Goal: Task Accomplishment & Management: Complete application form

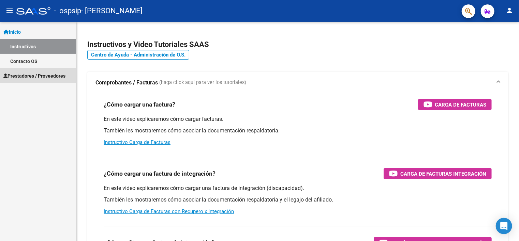
click at [49, 76] on span "Prestadores / Proveedores" at bounding box center [34, 75] width 62 height 7
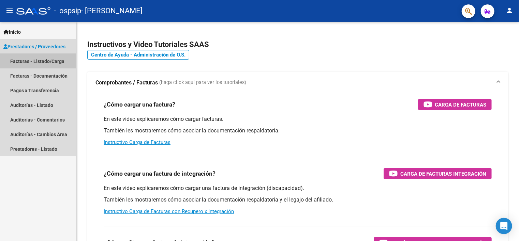
click at [44, 59] on link "Facturas - Listado/Carga" at bounding box center [38, 61] width 76 height 15
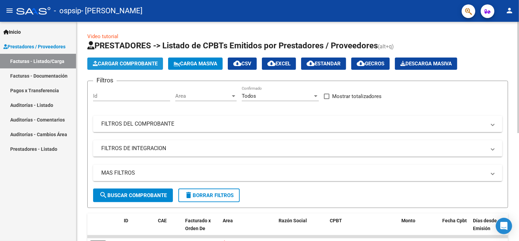
click at [116, 61] on span "Cargar Comprobante" at bounding box center [125, 64] width 65 height 6
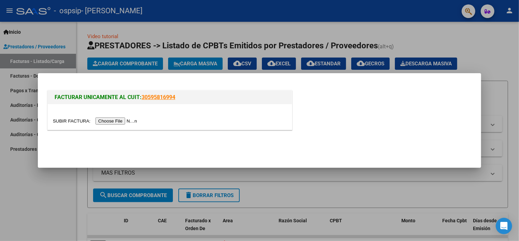
drag, startPoint x: 116, startPoint y: 60, endPoint x: 123, endPoint y: 119, distance: 59.7
click at [123, 119] on div "FACTURAR UNICAMENTE AL CUIT: 30595816994" at bounding box center [259, 120] width 519 height 241
click at [123, 119] on input "file" at bounding box center [96, 121] width 86 height 7
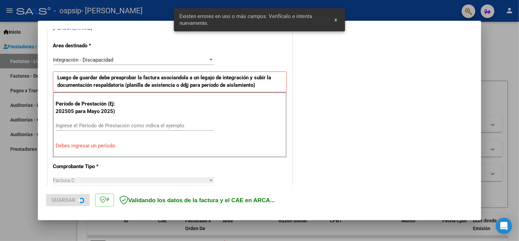
scroll to position [158, 0]
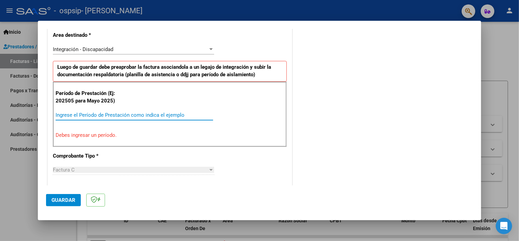
click at [80, 117] on input "Ingrese el Período de Prestación como indica el ejemplo" at bounding box center [134, 115] width 157 height 6
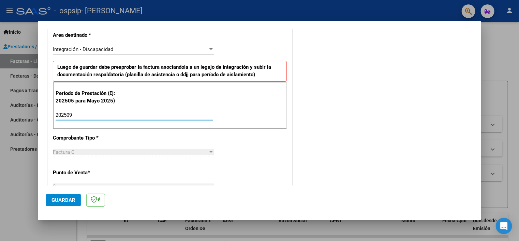
type input "202509"
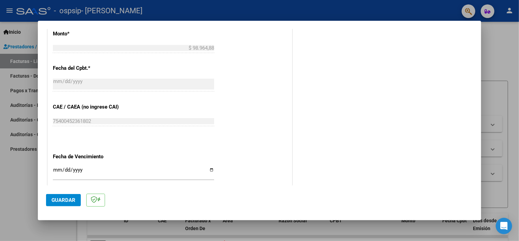
scroll to position [376, 0]
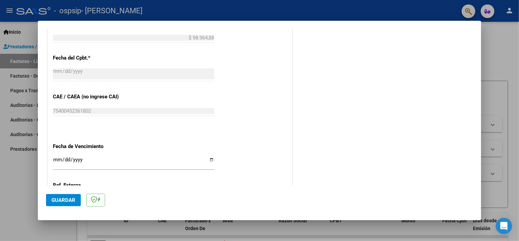
click at [209, 158] on input "Ingresar la fecha" at bounding box center [133, 162] width 161 height 11
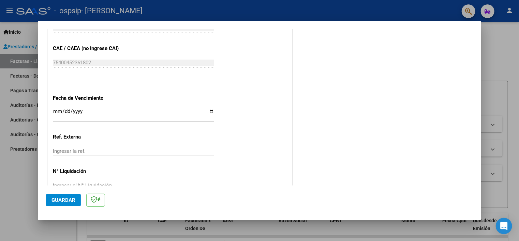
scroll to position [442, 0]
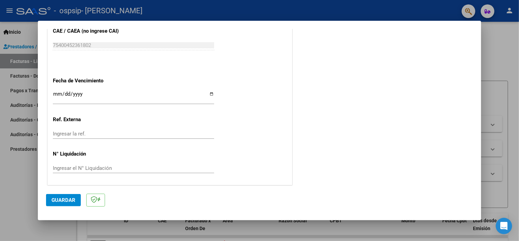
click at [210, 94] on input "[DATE]" at bounding box center [133, 96] width 161 height 11
type input "[DATE]"
click at [66, 201] on span "Guardar" at bounding box center [63, 200] width 24 height 6
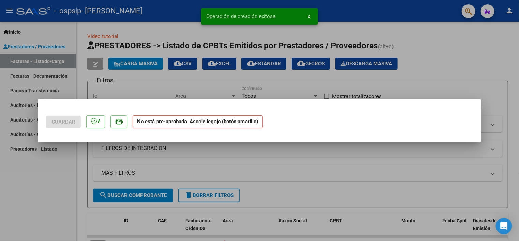
scroll to position [0, 0]
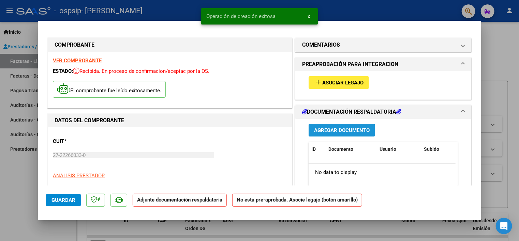
click at [335, 132] on span "Agregar Documento" at bounding box center [342, 130] width 56 height 6
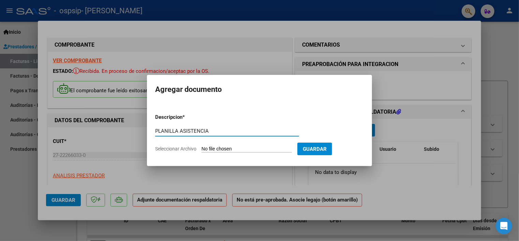
type input "PLANILLA ASISTENCIA"
click at [176, 147] on span "Seleccionar Archivo" at bounding box center [175, 148] width 41 height 5
click at [201, 147] on input "Seleccionar Archivo" at bounding box center [246, 149] width 90 height 6
type input "C:\fakepath\Sofía PSP [DATE].pdf"
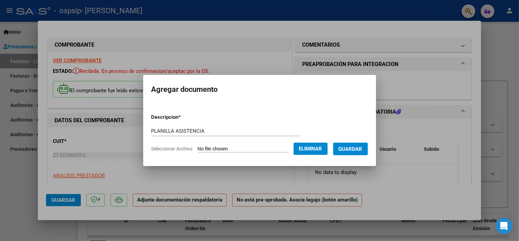
click at [357, 150] on span "Guardar" at bounding box center [350, 149] width 24 height 6
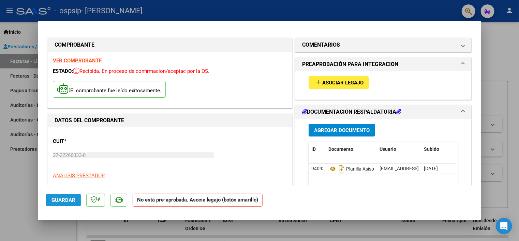
click at [68, 198] on span "Guardar" at bounding box center [63, 200] width 24 height 6
click at [22, 195] on div at bounding box center [259, 120] width 519 height 241
type input "$ 0,00"
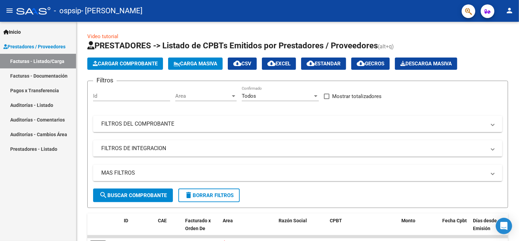
click at [22, 195] on div "Inicio Instructivos Contacto OS Prestadores / Proveedores Facturas - Listado/Ca…" at bounding box center [38, 132] width 76 height 220
click at [121, 65] on span "Cargar Comprobante" at bounding box center [125, 64] width 65 height 6
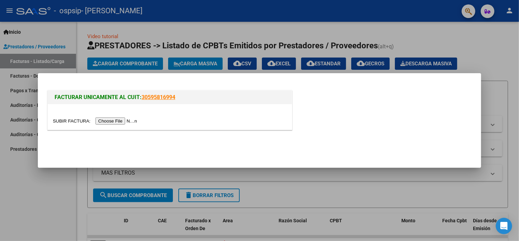
click at [112, 121] on input "file" at bounding box center [96, 121] width 86 height 7
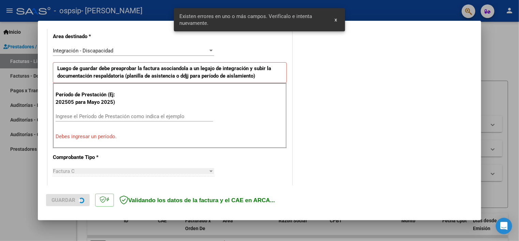
scroll to position [158, 0]
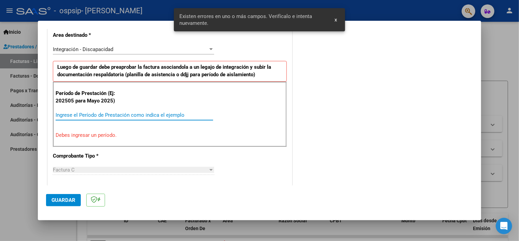
click at [77, 115] on input "Ingrese el Período de Prestación como indica el ejemplo" at bounding box center [134, 115] width 157 height 6
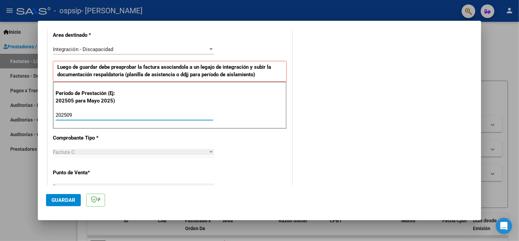
type input "202509"
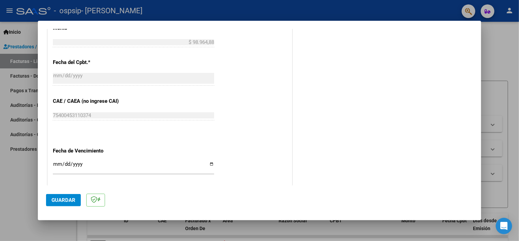
scroll to position [386, 0]
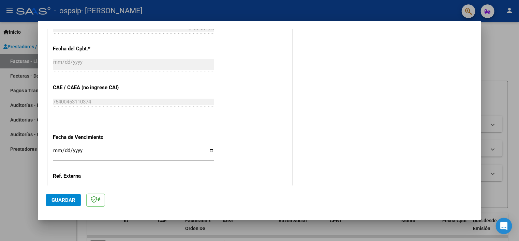
click at [208, 149] on input "Ingresar la fecha" at bounding box center [133, 153] width 161 height 11
type input "[DATE]"
click at [61, 199] on span "Guardar" at bounding box center [63, 200] width 24 height 6
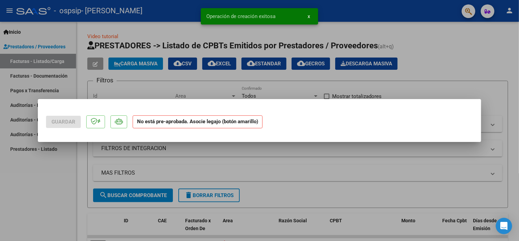
scroll to position [0, 0]
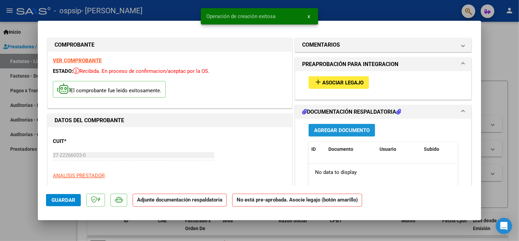
click at [330, 126] on button "Agregar Documento" at bounding box center [341, 130] width 66 height 13
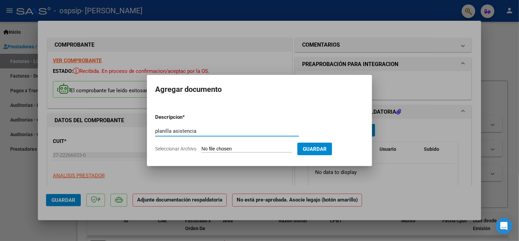
type input "planilla asistencia"
click at [174, 149] on span "Seleccionar Archivo" at bounding box center [175, 148] width 41 height 5
click at [201, 149] on input "Seleccionar Archivo" at bounding box center [246, 149] width 90 height 6
type input "C:\fakepath\maite PSP [DATE].pdf"
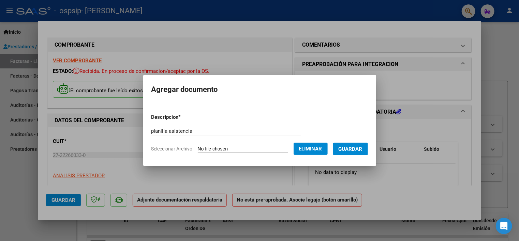
click at [360, 149] on span "Guardar" at bounding box center [350, 149] width 24 height 6
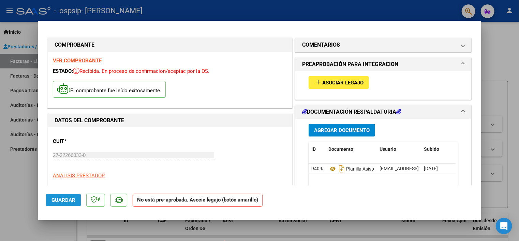
click at [63, 198] on span "Guardar" at bounding box center [63, 200] width 24 height 6
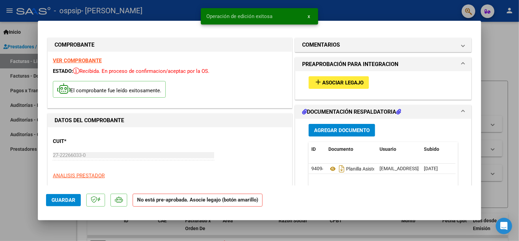
click at [21, 190] on div at bounding box center [259, 120] width 519 height 241
type input "$ 0,00"
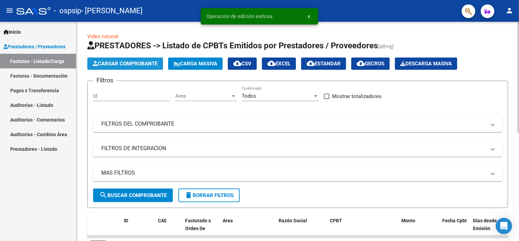
click at [140, 65] on span "Cargar Comprobante" at bounding box center [125, 64] width 65 height 6
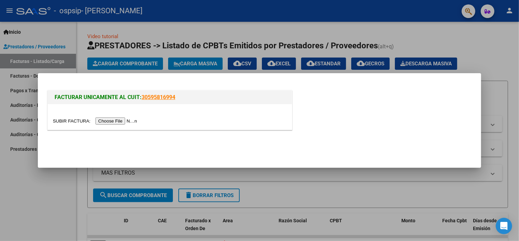
click at [122, 121] on input "file" at bounding box center [96, 121] width 86 height 7
click at [466, 33] on div at bounding box center [259, 120] width 519 height 241
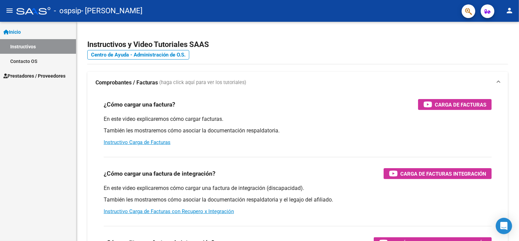
click at [30, 75] on span "Prestadores / Proveedores" at bounding box center [34, 75] width 62 height 7
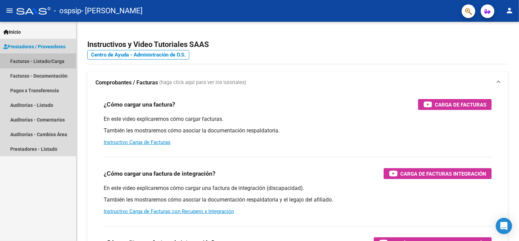
click at [33, 59] on link "Facturas - Listado/Carga" at bounding box center [38, 61] width 76 height 15
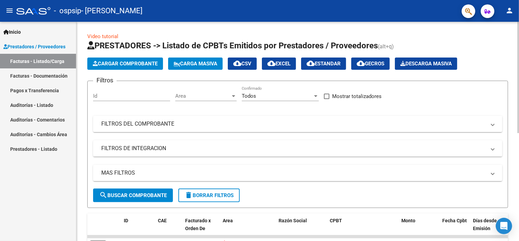
click at [126, 61] on span "Cargar Comprobante" at bounding box center [125, 64] width 65 height 6
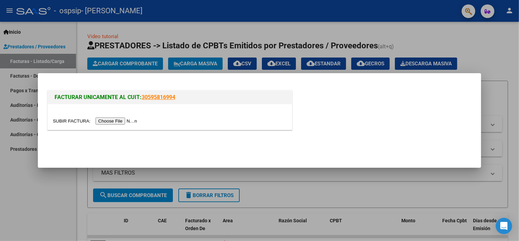
click at [117, 119] on input "file" at bounding box center [96, 121] width 86 height 7
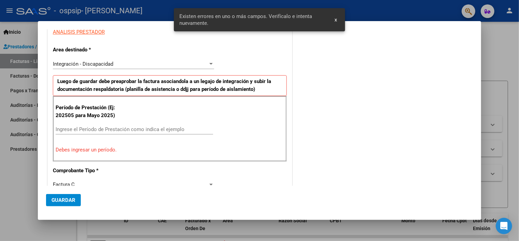
scroll to position [146, 0]
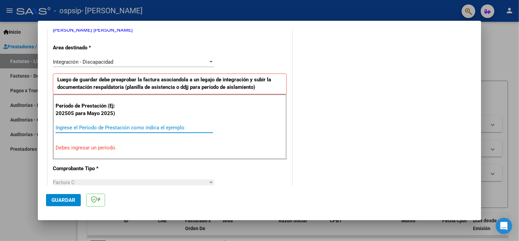
click at [110, 127] on input "Ingrese el Período de Prestación como indica el ejemplo" at bounding box center [134, 128] width 157 height 6
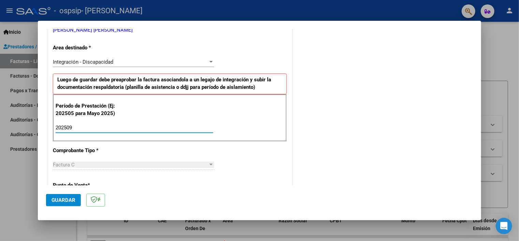
type input "202509"
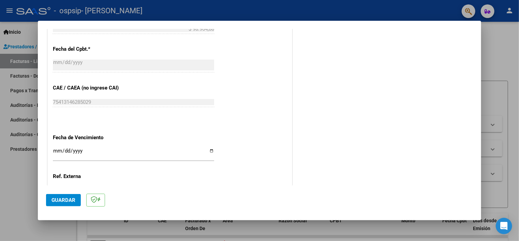
scroll to position [395, 0]
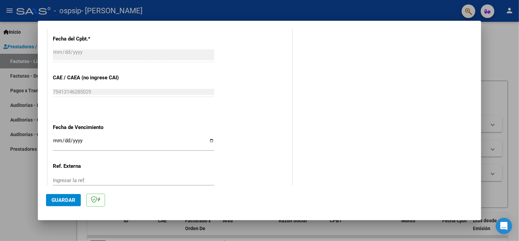
click at [209, 140] on input "Ingresar la fecha" at bounding box center [133, 143] width 161 height 11
type input "2025-10-18"
click at [63, 197] on span "Guardar" at bounding box center [63, 200] width 24 height 6
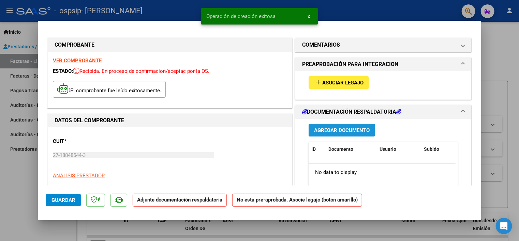
click at [328, 128] on span "Agregar Documento" at bounding box center [342, 130] width 56 height 6
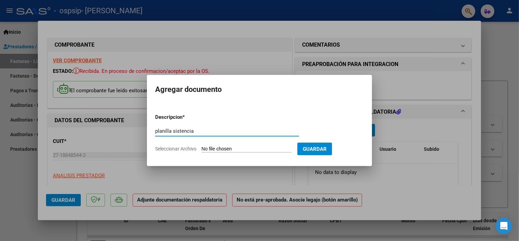
click at [173, 130] on input "planilla sistencia" at bounding box center [227, 131] width 144 height 6
type input "planilla asistencia"
click at [244, 150] on input "Seleccionar Archivo" at bounding box center [246, 149] width 90 height 6
click at [489, 55] on div at bounding box center [259, 120] width 519 height 241
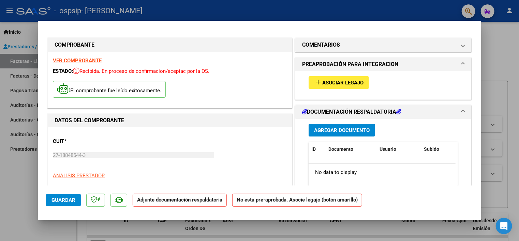
click at [487, 53] on div at bounding box center [259, 120] width 519 height 241
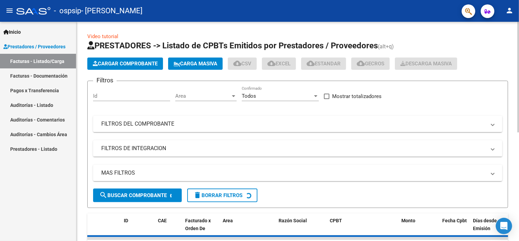
click at [487, 53] on app-list-header "PRESTADORES -> Listado de CPBTs Emitidos por Prestadores / Proveedores (alt+q) …" at bounding box center [297, 124] width 421 height 168
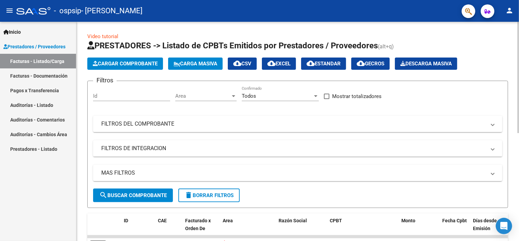
click at [486, 53] on app-list-header "PRESTADORES -> Listado de CPBTs Emitidos por Prestadores / Proveedores (alt+q) …" at bounding box center [297, 124] width 421 height 168
click at [515, 221] on div "Video tutorial PRESTADORES -> Listado de CPBTs Emitidos por Prestadores / Prove…" at bounding box center [297, 236] width 442 height 428
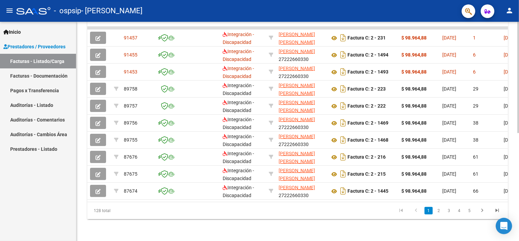
click at [518, 220] on div at bounding box center [518, 132] width 2 height 220
